Goal: Task Accomplishment & Management: Use online tool/utility

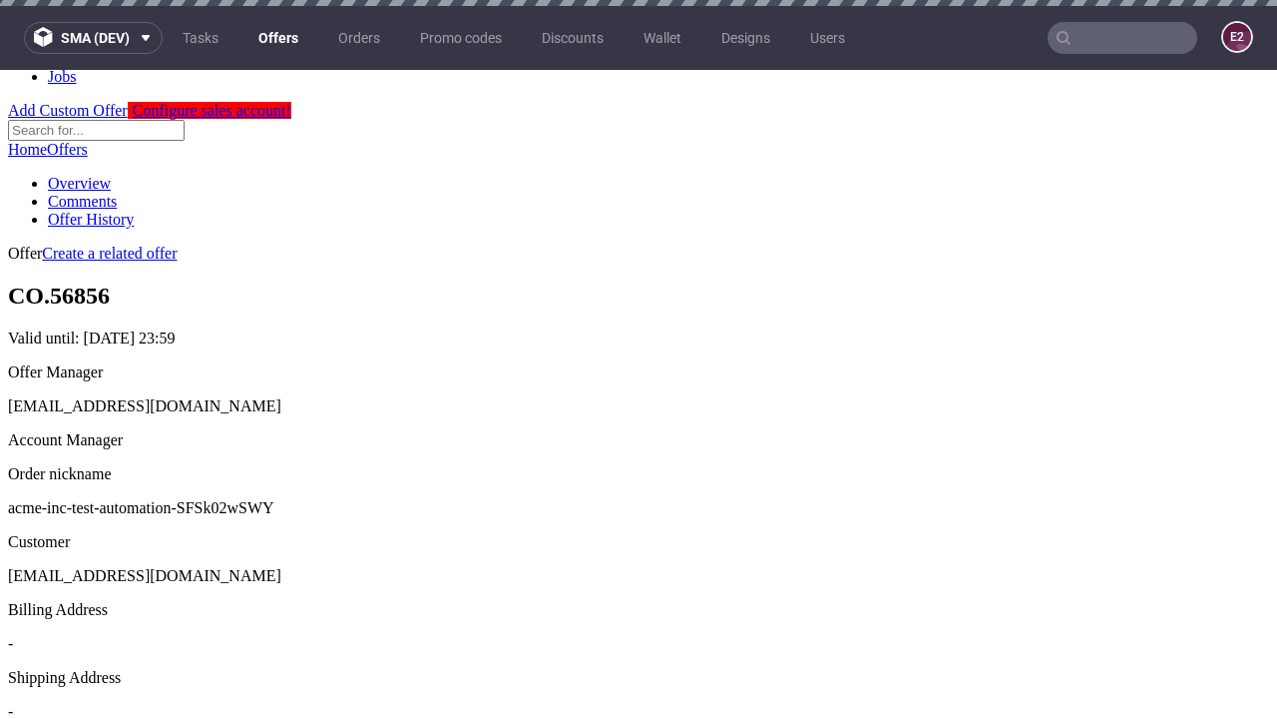
scroll to position [6, 0]
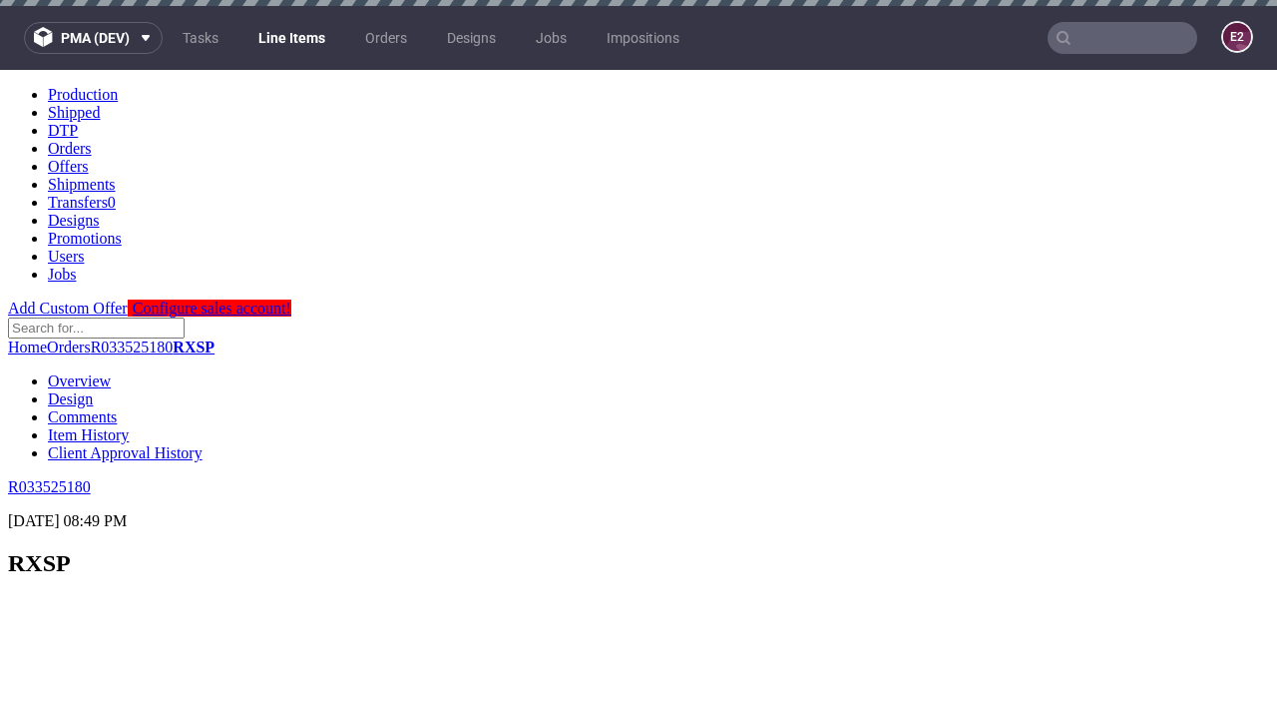
scroll to position [3240, 0]
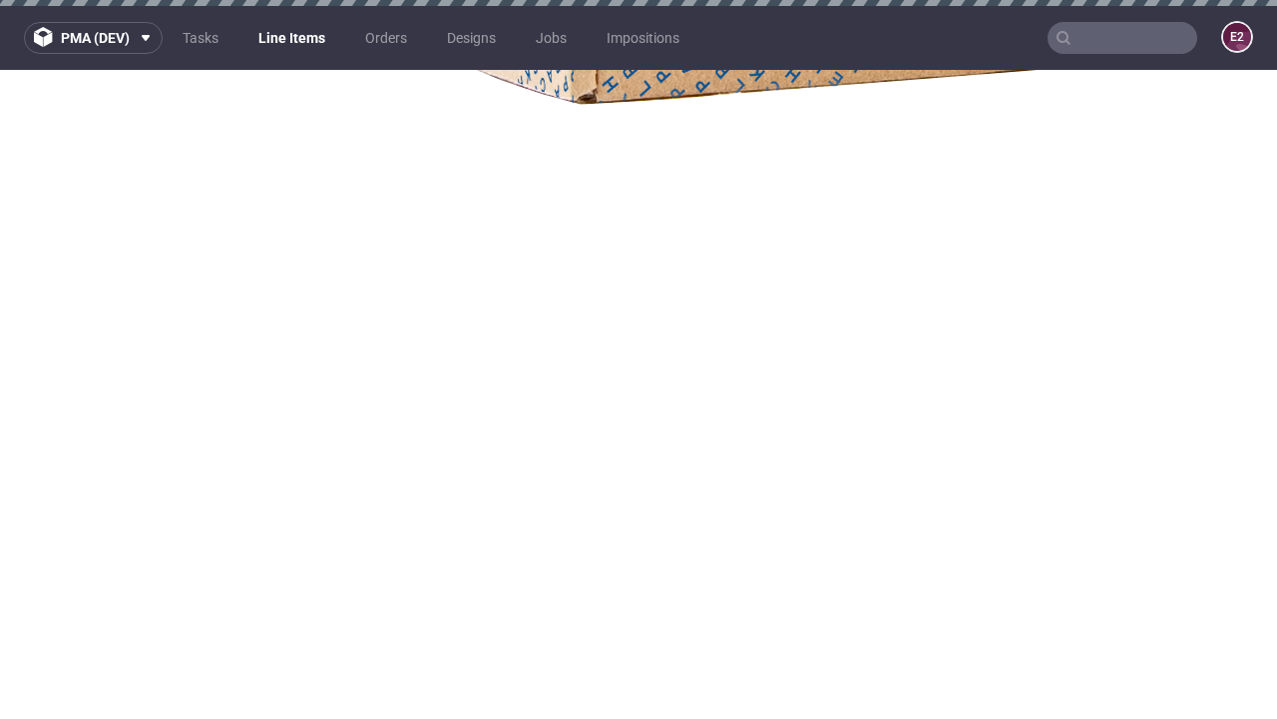
select select "accepted"
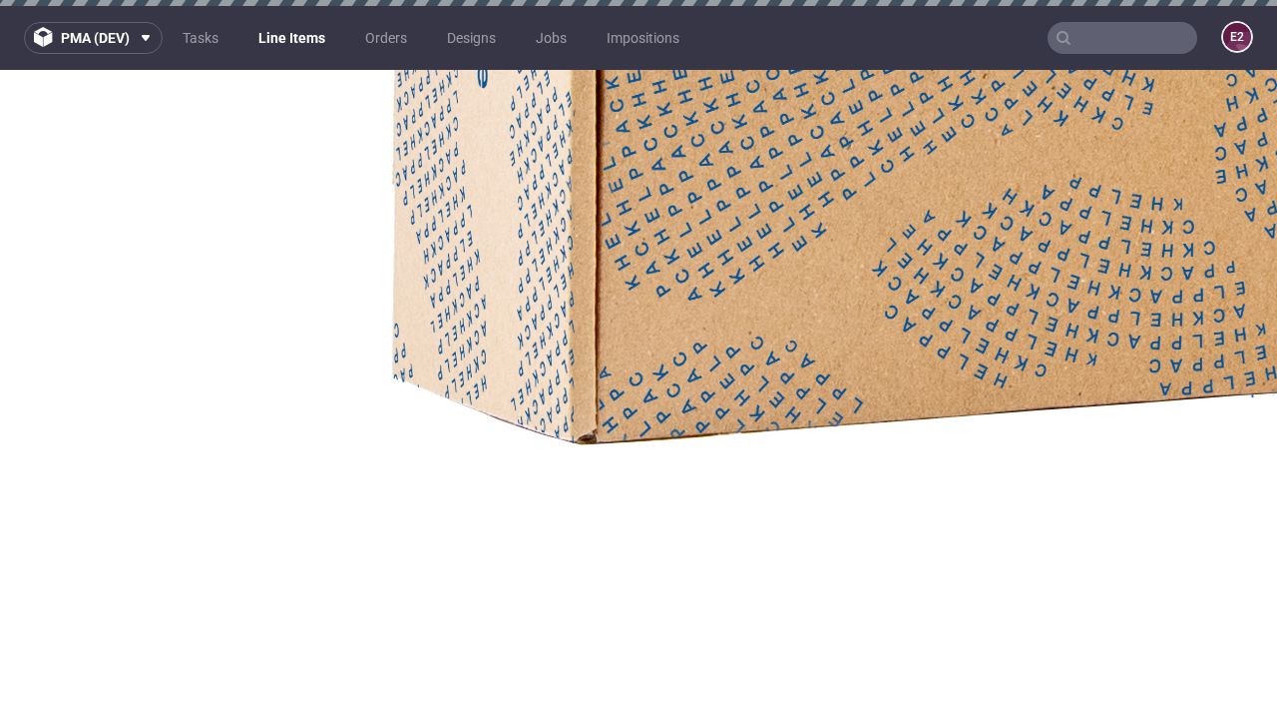
select select "received"
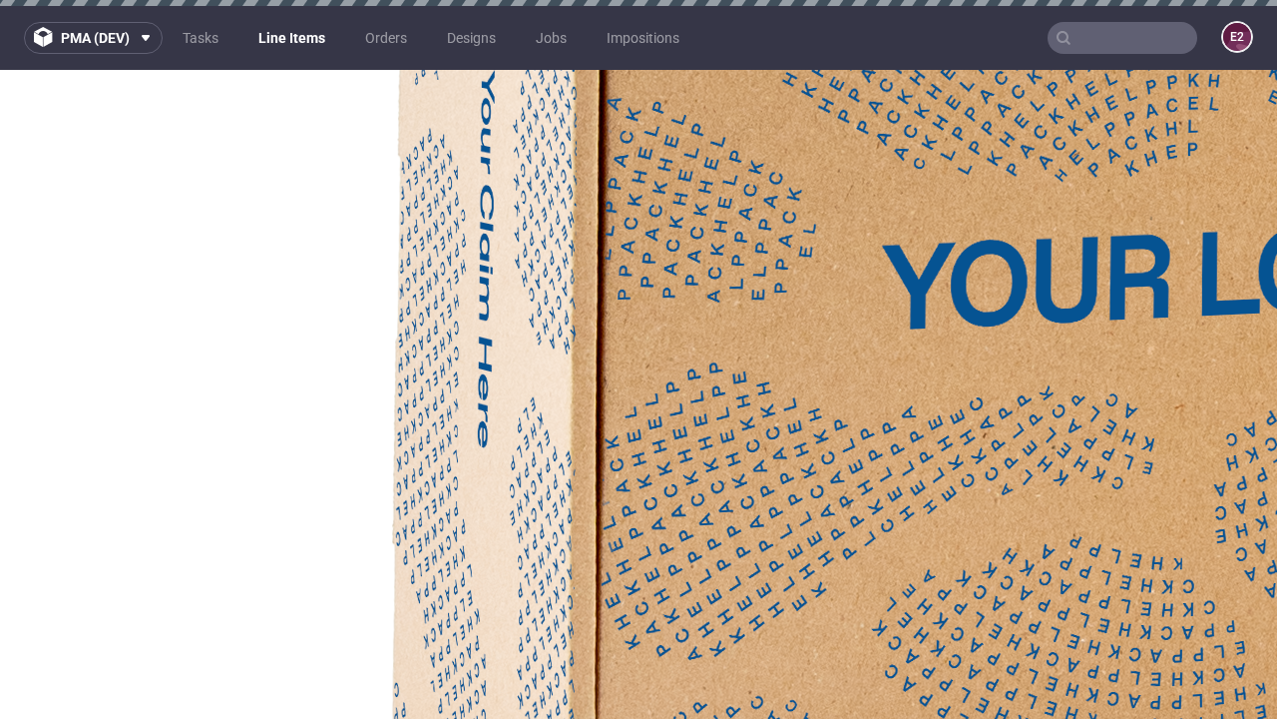
select select "accepted_dtp_issue_reprint"
